Goal: Communication & Community: Answer question/provide support

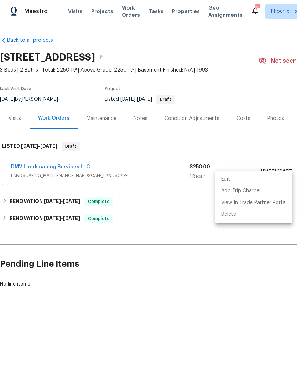
scroll to position [0, 105]
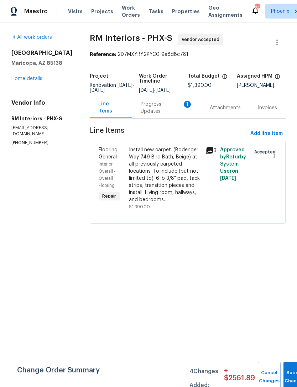
click at [164, 115] on div "Progress Updates 1" at bounding box center [167, 108] width 52 height 14
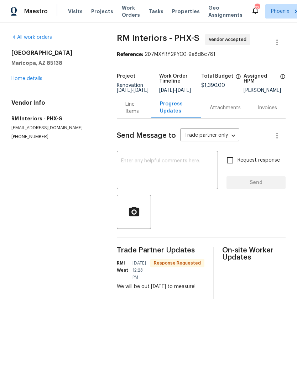
click at [150, 180] on textarea at bounding box center [167, 170] width 93 height 25
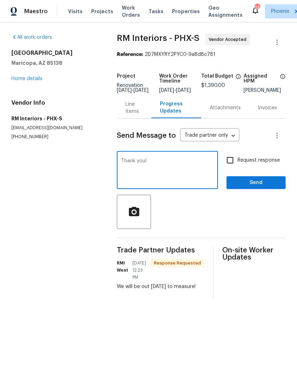
type textarea "Thank you!"
click at [267, 189] on button "Send" at bounding box center [255, 182] width 59 height 13
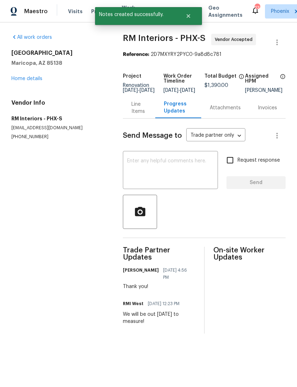
click at [35, 81] on link "Home details" at bounding box center [26, 78] width 31 height 5
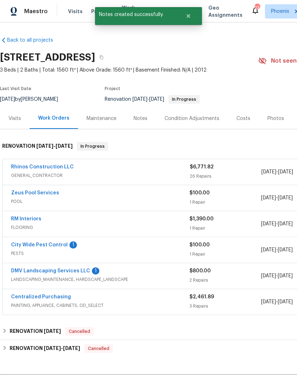
click at [50, 247] on link "City Wide Pest Control" at bounding box center [39, 244] width 57 height 5
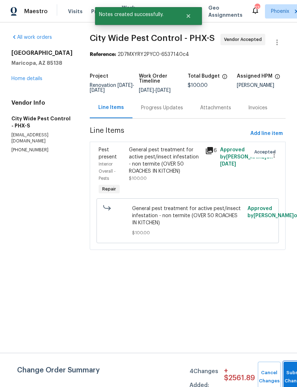
click at [287, 376] on span "Submit Changes" at bounding box center [295, 377] width 16 height 16
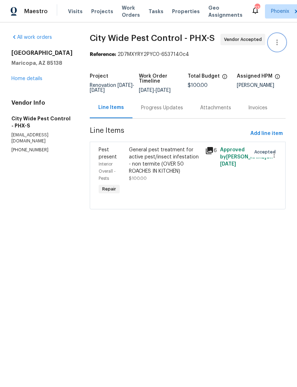
click at [278, 47] on icon "button" at bounding box center [277, 42] width 9 height 9
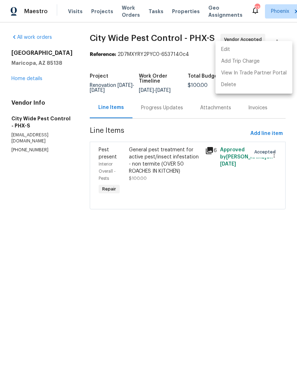
click at [226, 49] on li "Edit" at bounding box center [253, 50] width 77 height 12
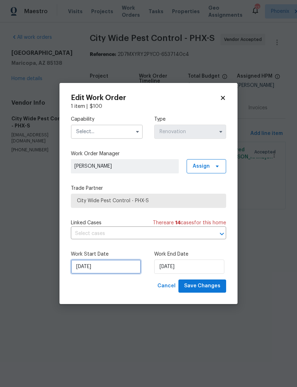
click at [109, 271] on input "[DATE]" at bounding box center [106, 267] width 70 height 14
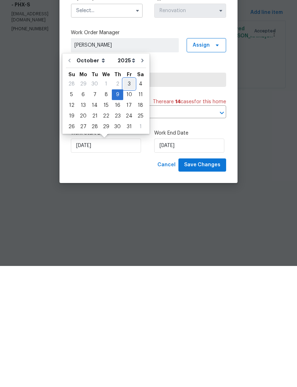
click at [128, 200] on div "3" at bounding box center [129, 205] width 12 height 10
type input "[DATE]"
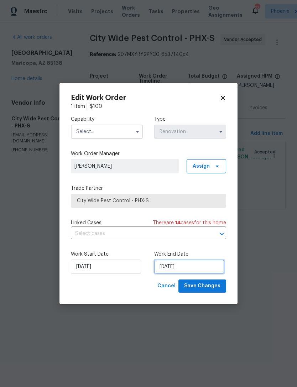
click at [200, 271] on input "[DATE]" at bounding box center [189, 267] width 70 height 14
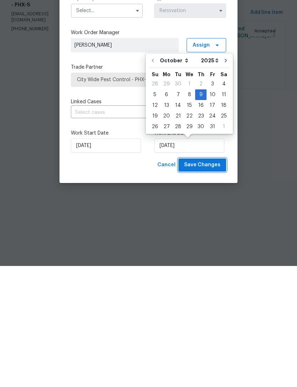
click at [208, 282] on span "Save Changes" at bounding box center [202, 286] width 36 height 9
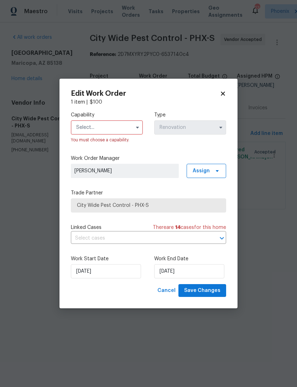
click at [120, 128] on input "text" at bounding box center [107, 127] width 72 height 14
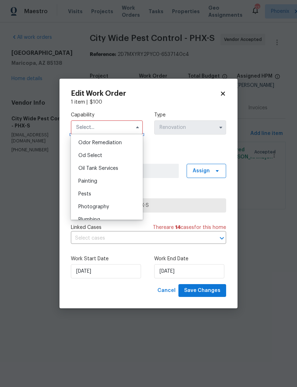
scroll to position [564, 0]
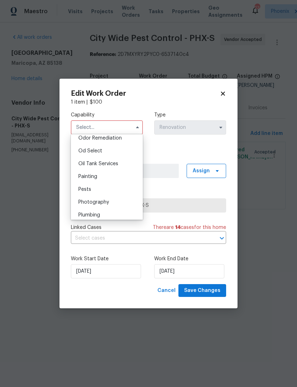
click at [88, 189] on span "Pests" at bounding box center [84, 189] width 13 height 5
type input "Pests"
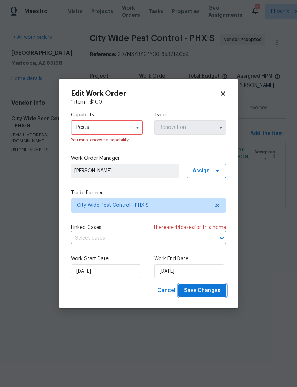
click at [211, 291] on span "Save Changes" at bounding box center [202, 290] width 36 height 9
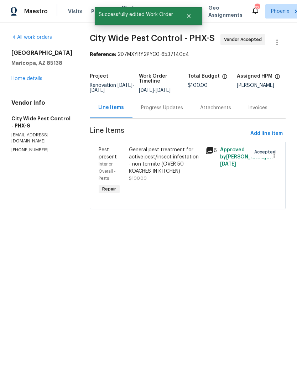
click at [31, 81] on link "Home details" at bounding box center [26, 78] width 31 height 5
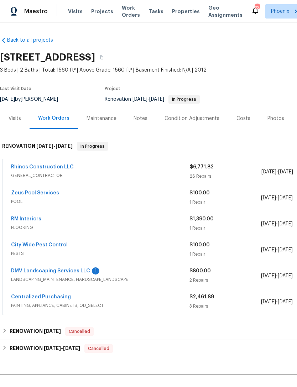
click at [70, 273] on link "DMV Landscaping Services LLC" at bounding box center [50, 270] width 79 height 5
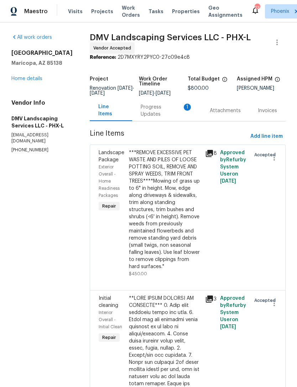
click at [160, 121] on div "Progress Updates 1" at bounding box center [166, 110] width 69 height 21
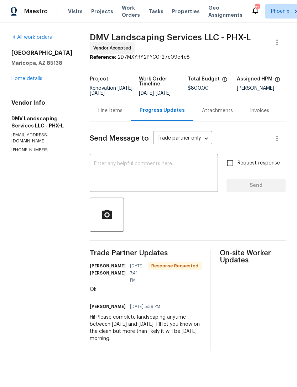
click at [124, 173] on textarea at bounding box center [154, 173] width 120 height 25
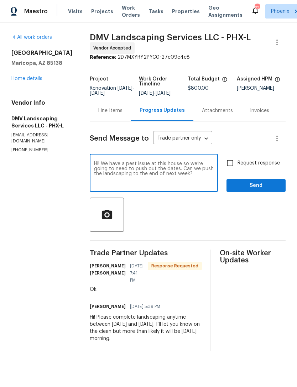
type textarea "Hi! We have a pest issue at this house so we’re going to need to push out the d…"
click at [265, 190] on span "Send" at bounding box center [256, 185] width 48 height 9
